Goal: Task Accomplishment & Management: Complete application form

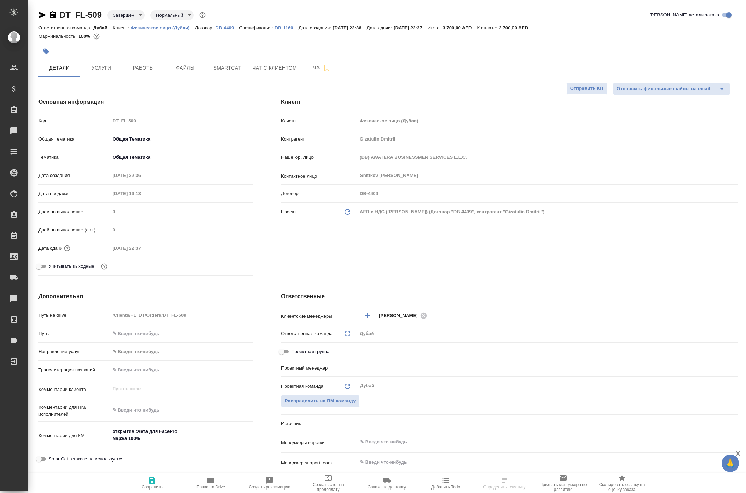
select select "RU"
type textarea "x"
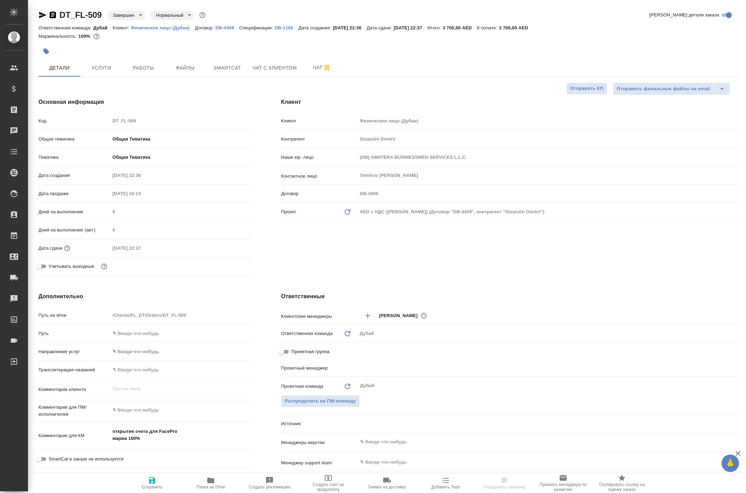
type textarea "x"
type input "[PERSON_NAME]"
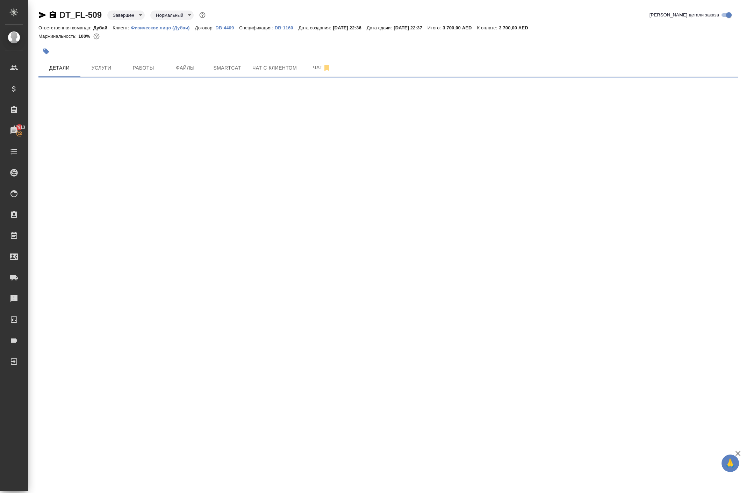
select select "RU"
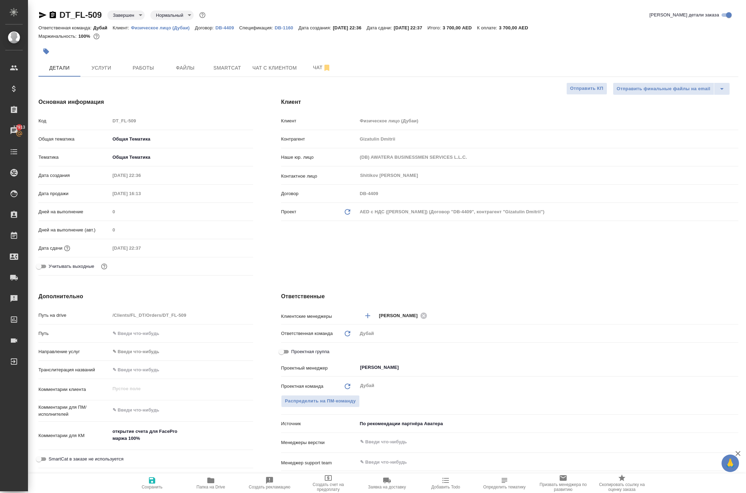
type textarea "x"
